Goal: Task Accomplishment & Management: Complete application form

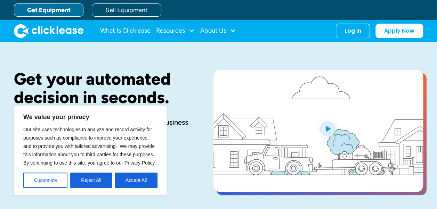
click at [133, 172] on div "Our site uses technologies to analyze and record activity for purposes such as …" at bounding box center [90, 156] width 134 height 63
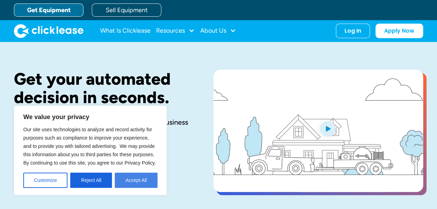
click at [134, 176] on button "Accept All" at bounding box center [136, 180] width 43 height 15
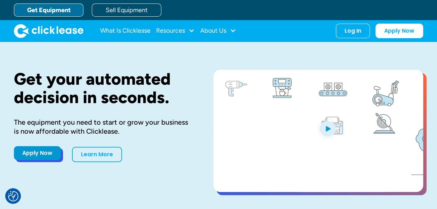
click at [33, 156] on link "Apply Now" at bounding box center [37, 153] width 47 height 14
